Goal: Check status: Check status

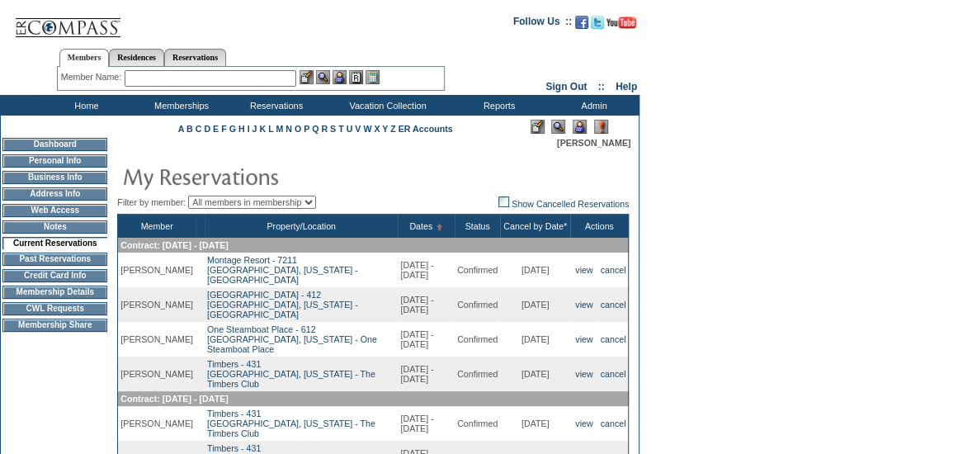
scroll to position [2, 0]
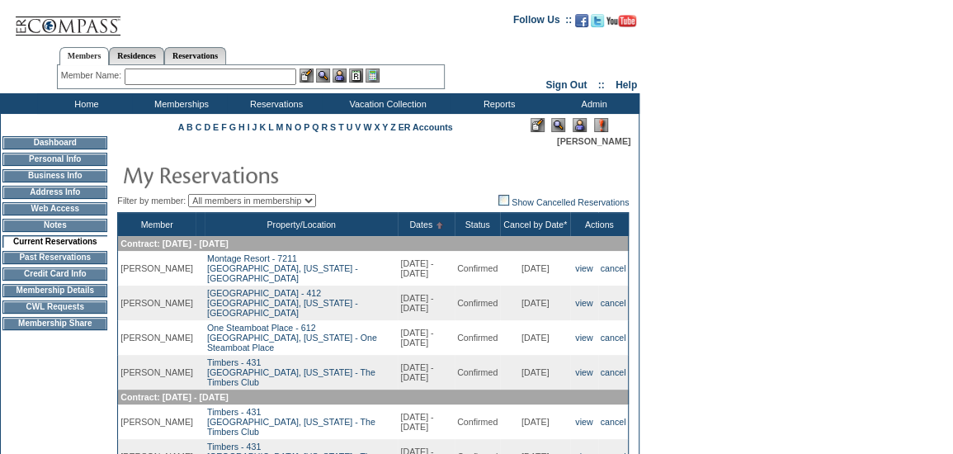
click at [34, 295] on td "Membership Details" at bounding box center [54, 290] width 105 height 13
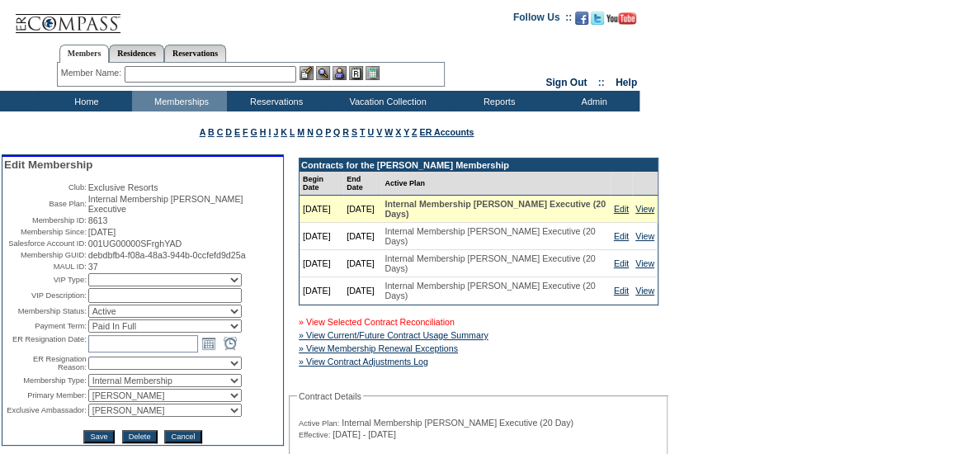
click at [370, 317] on link "» View Selected Contract Reconciliation" at bounding box center [377, 322] width 156 height 10
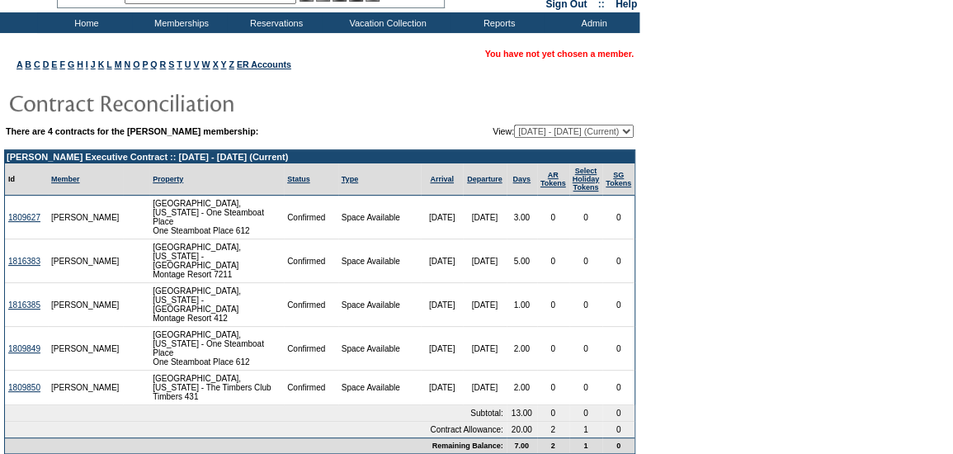
scroll to position [80, 0]
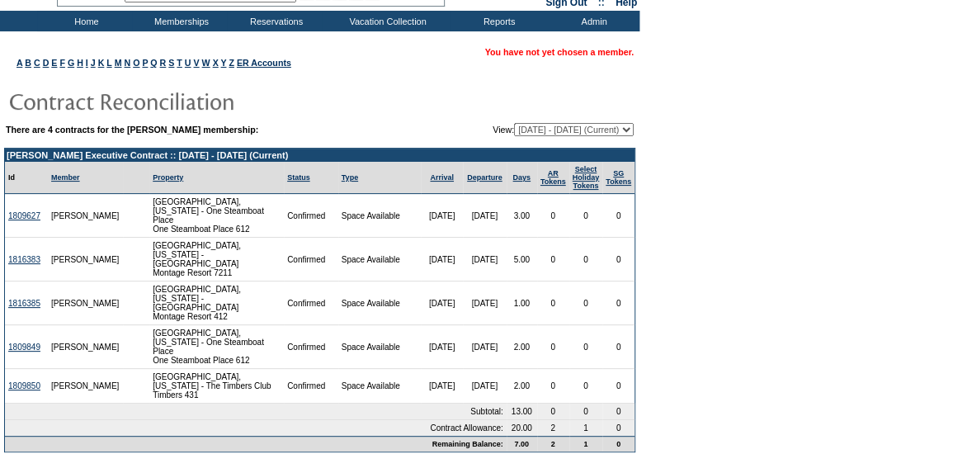
click at [579, 123] on select "[DATE] - [DATE] (Current) [DATE] - [DATE] [DATE] - [DATE] [DATE] - [DATE]" at bounding box center [574, 129] width 120 height 13
select select "162423"
click at [514, 123] on select "[DATE] - [DATE] (Current) [DATE] - [DATE] [DATE] - [DATE] [DATE] - [DATE]" at bounding box center [574, 129] width 120 height 13
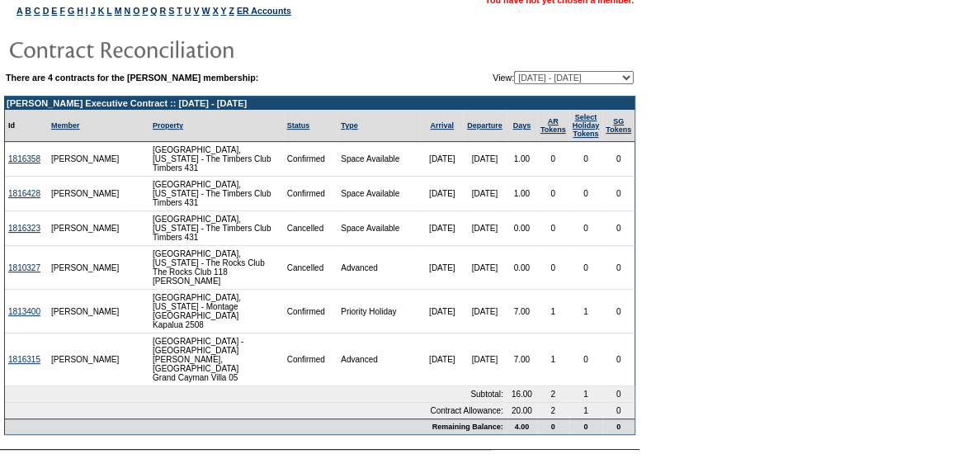
scroll to position [133, 0]
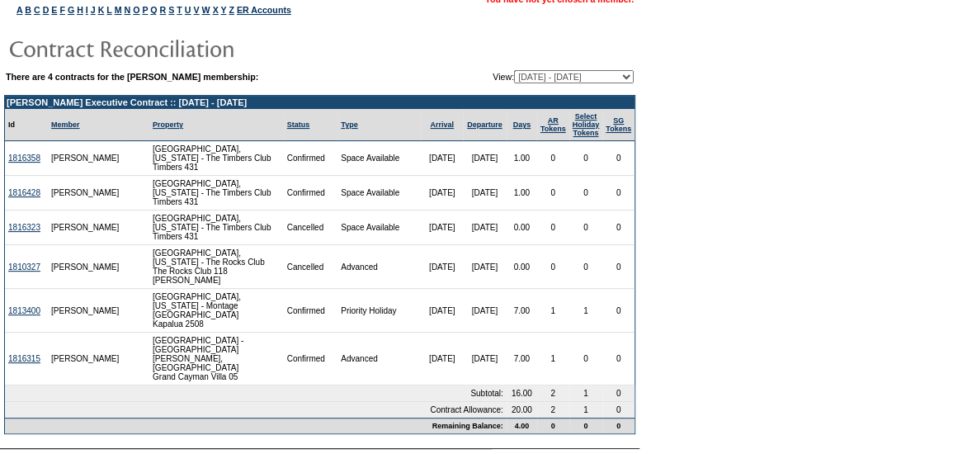
click at [546, 75] on select "[DATE] - [DATE] (Current) [DATE] - [DATE] [DATE] - [DATE] [DATE] - [DATE]" at bounding box center [574, 76] width 120 height 13
select select "162427"
click at [514, 70] on select "[DATE] - [DATE] (Current) [DATE] - [DATE] [DATE] - [DATE] [DATE] - [DATE]" at bounding box center [574, 76] width 120 height 13
